Goal: Task Accomplishment & Management: Manage account settings

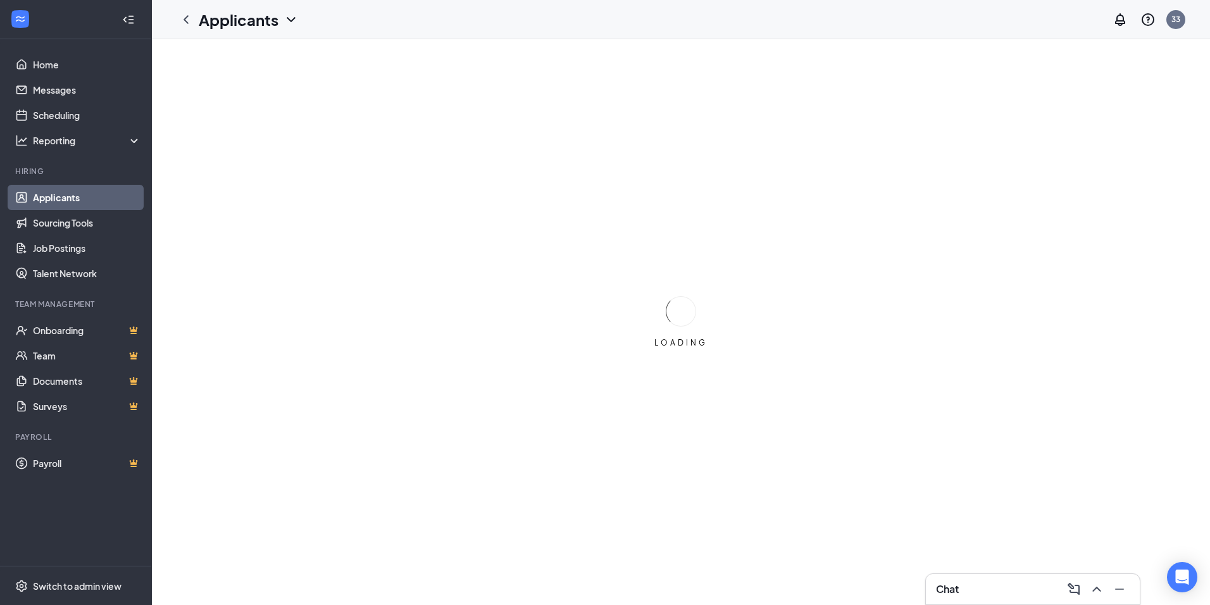
drag, startPoint x: 59, startPoint y: 204, endPoint x: 147, endPoint y: 199, distance: 88.1
click at [59, 204] on link "Applicants" at bounding box center [87, 197] width 108 height 25
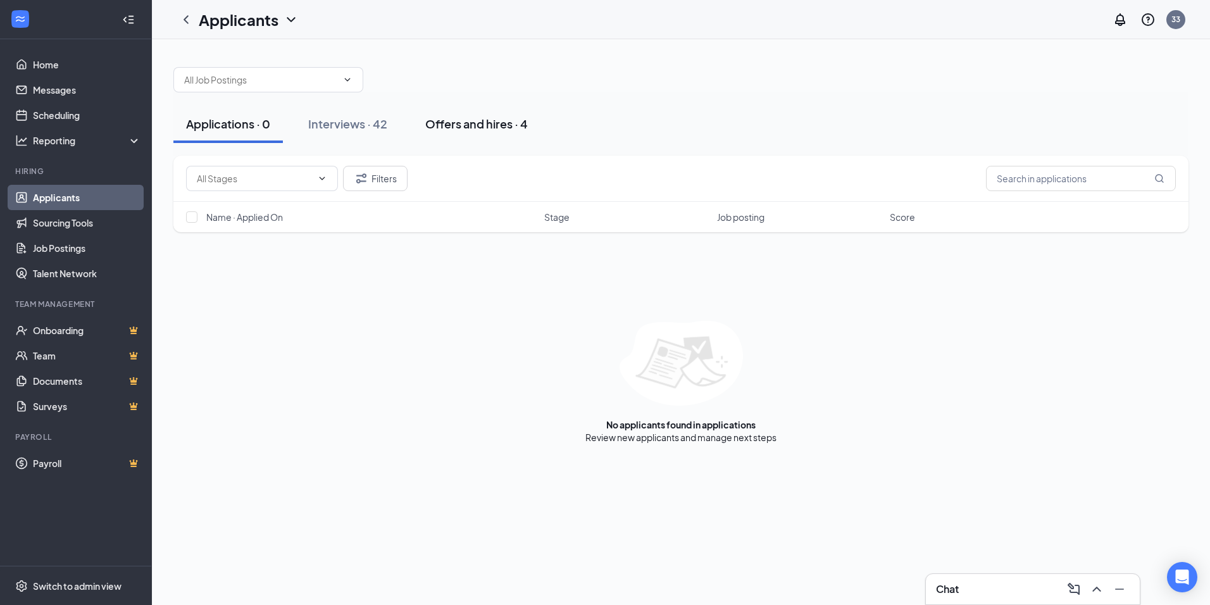
click at [496, 131] on div "Offers and hires · 4" at bounding box center [476, 124] width 103 height 16
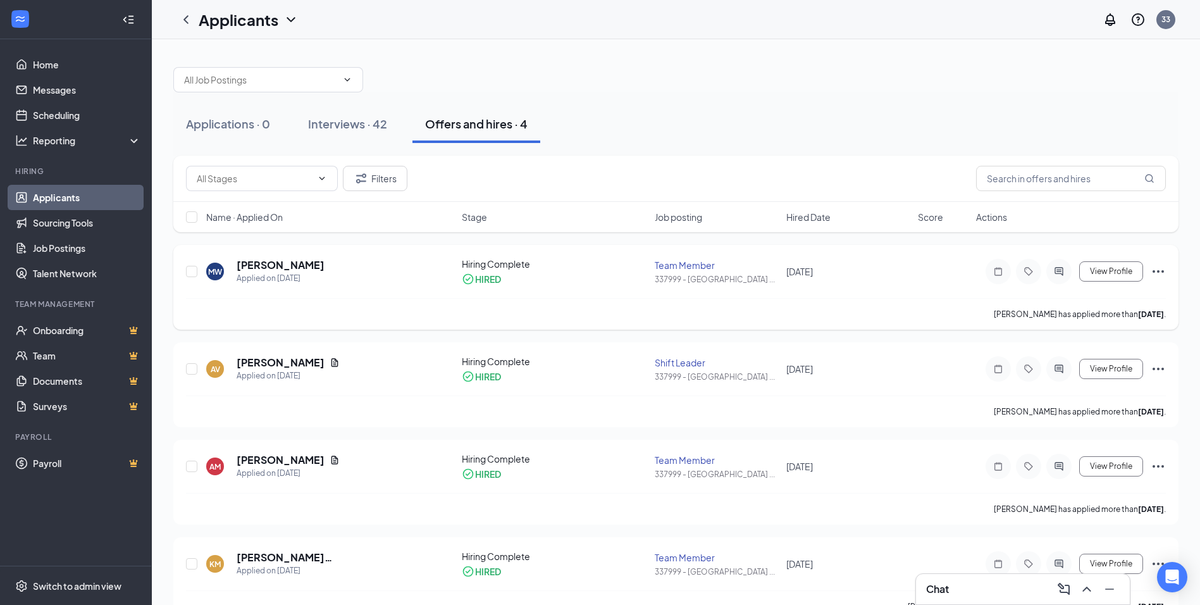
click at [1158, 277] on icon "Ellipses" at bounding box center [1158, 271] width 15 height 15
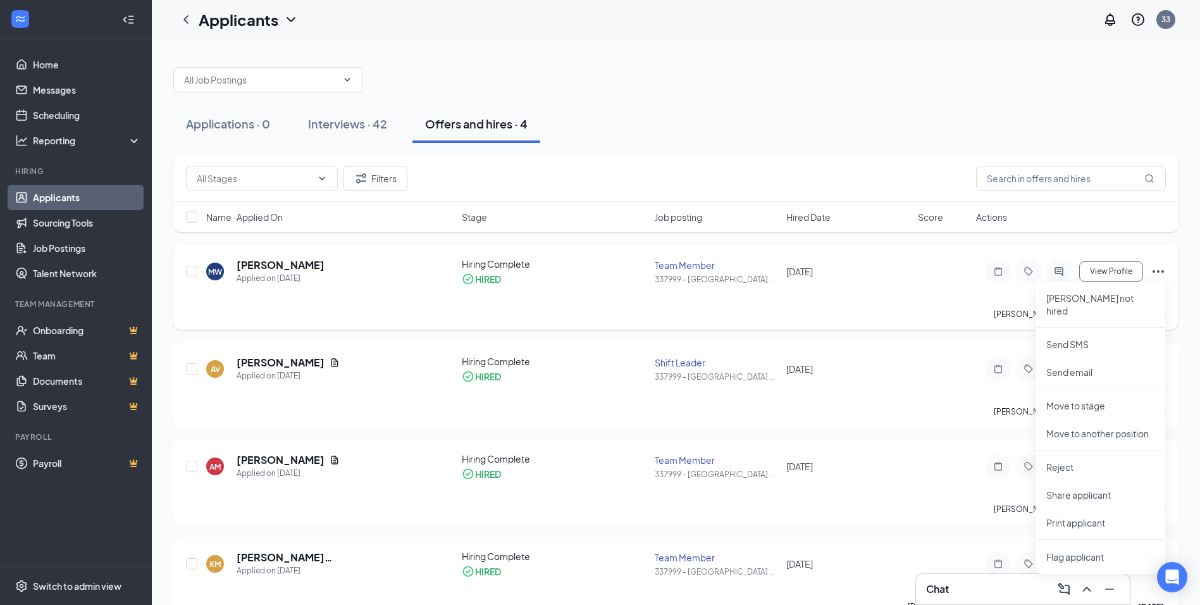
click at [837, 289] on div "MW [PERSON_NAME] Applied on [DATE] Hiring Complete HIRED Team Member 337999 - […" at bounding box center [676, 278] width 980 height 40
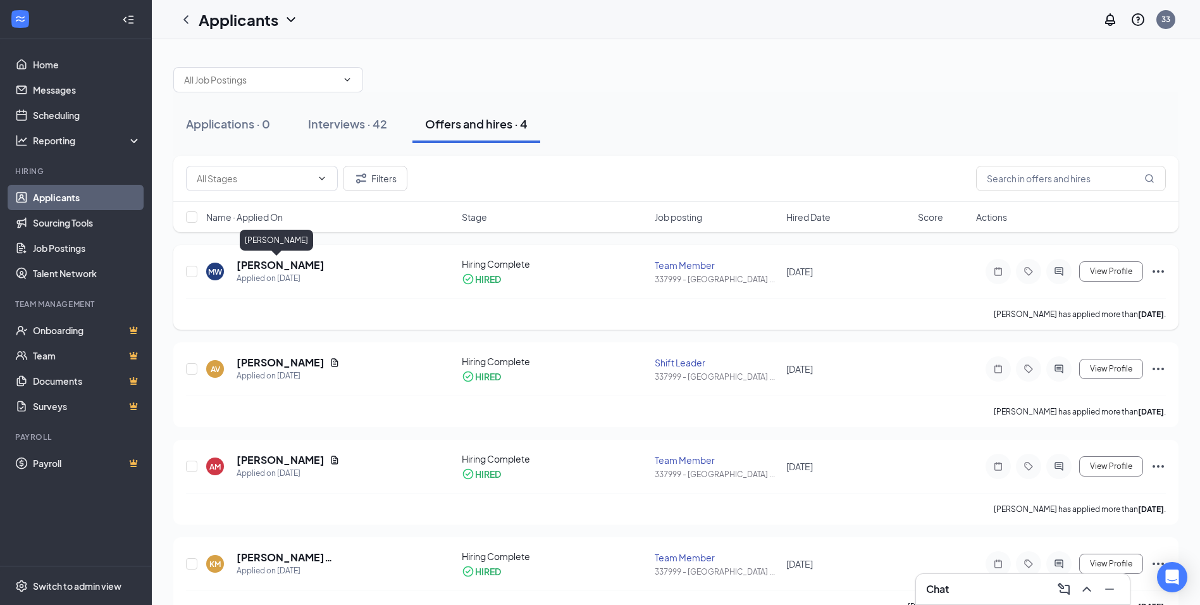
click at [253, 271] on h5 "[PERSON_NAME]" at bounding box center [281, 265] width 88 height 14
click at [253, 271] on body "Home Messages Scheduling Reporting Hiring Applicants Sourcing Tools Job Posting…" at bounding box center [600, 302] width 1200 height 605
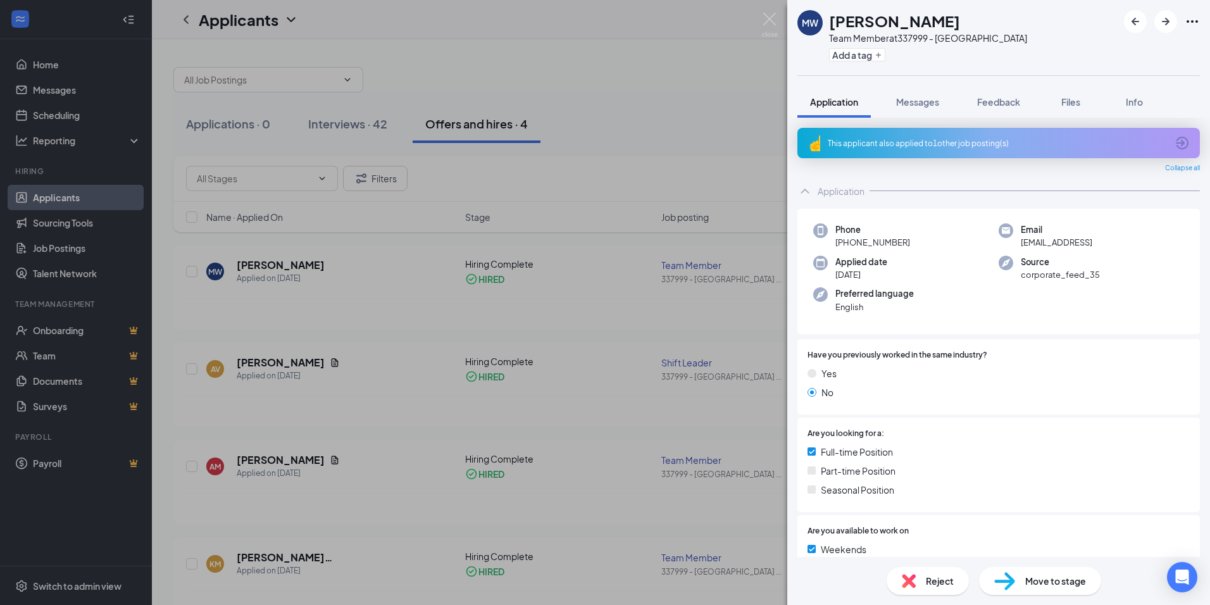
click at [1064, 580] on span "Move to stage" at bounding box center [1055, 581] width 61 height 14
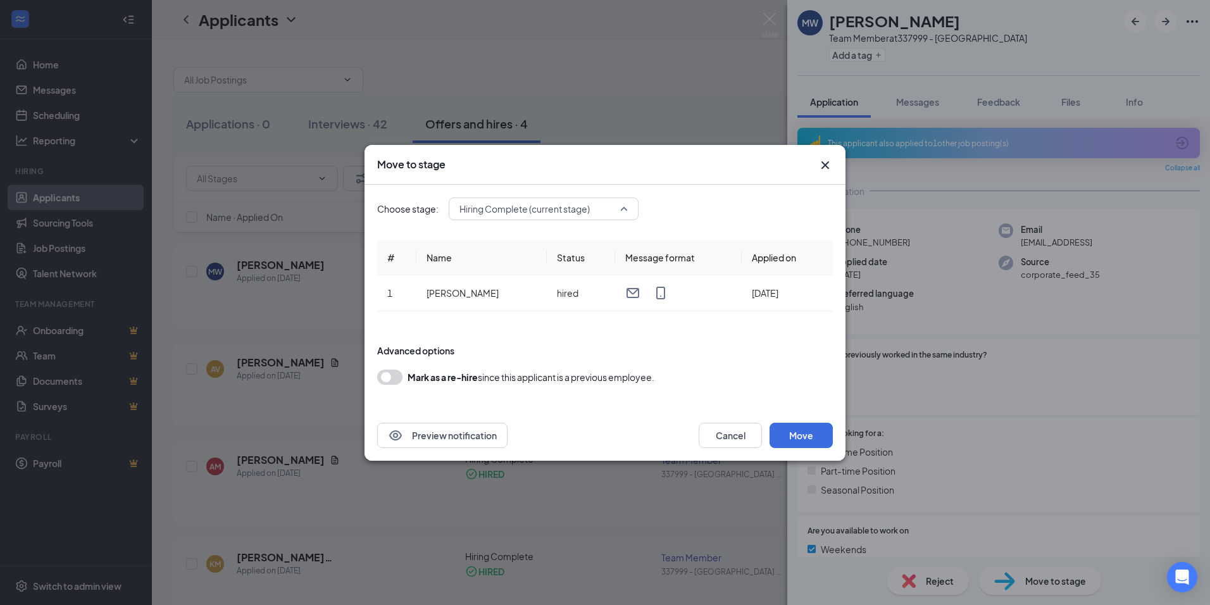
click at [599, 218] on input "search" at bounding box center [539, 209] width 166 height 22
click at [517, 300] on span "Offer Letter" at bounding box center [544, 301] width 170 height 14
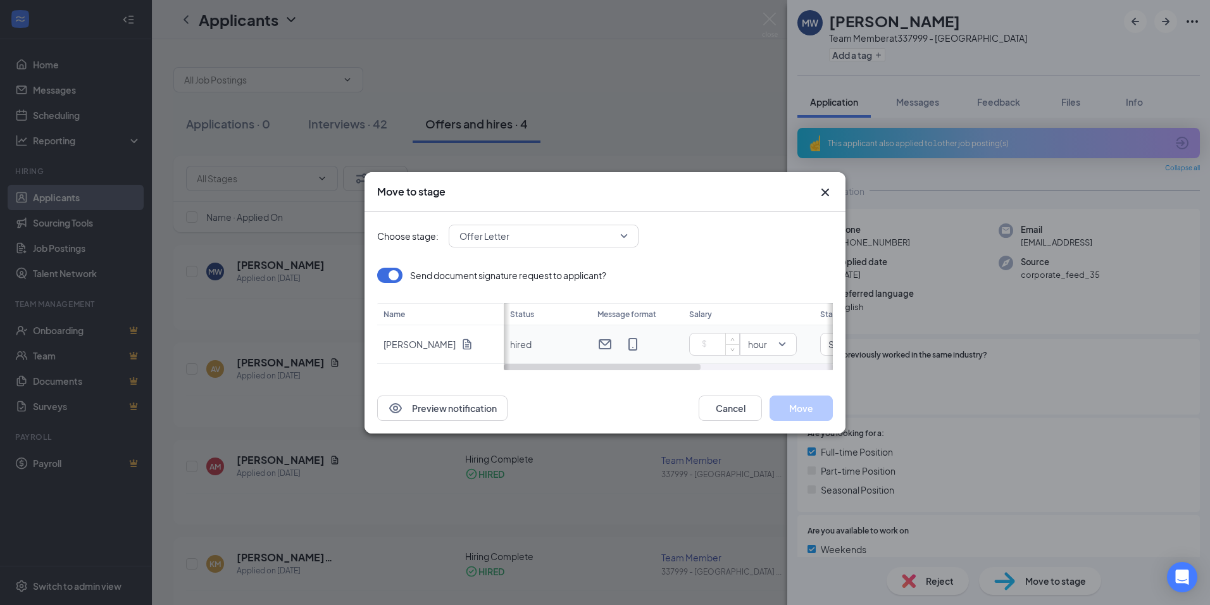
click at [716, 340] on input at bounding box center [717, 344] width 44 height 19
drag, startPoint x: 629, startPoint y: 364, endPoint x: 763, endPoint y: 363, distance: 134.2
click at [763, 363] on div "Status Message format Salary Start date hired 13 hour Specific date [DATE]" at bounding box center [668, 336] width 329 height 67
click at [681, 346] on span "Specific date" at bounding box center [649, 343] width 85 height 13
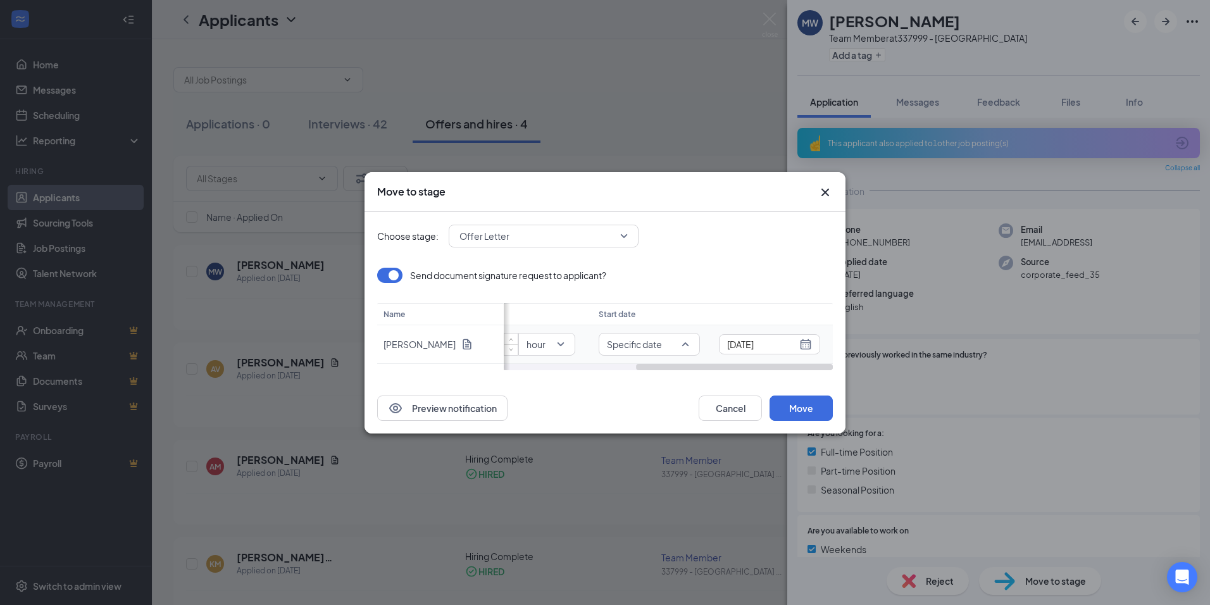
type input "13"
click at [754, 345] on input "[DATE]" at bounding box center [762, 344] width 70 height 14
click at [794, 230] on button "button" at bounding box center [794, 224] width 14 height 25
type input "[DATE]"
click at [759, 347] on div "28" at bounding box center [752, 347] width 15 height 15
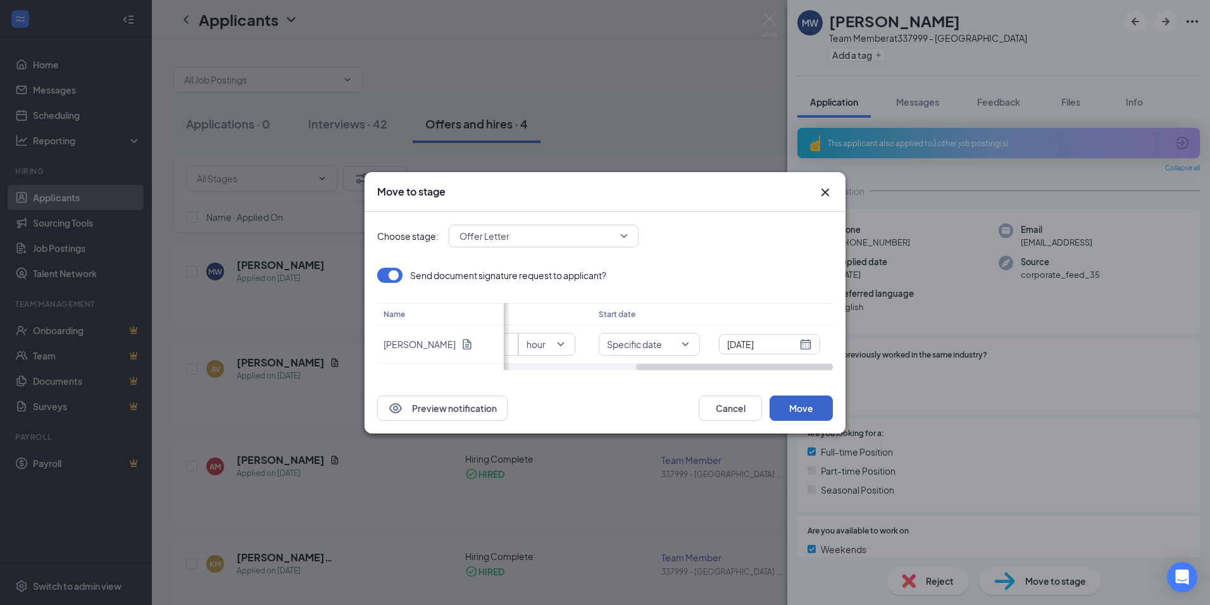
click at [785, 406] on button "Move" at bounding box center [800, 407] width 63 height 25
